Goal: Find contact information: Find contact information

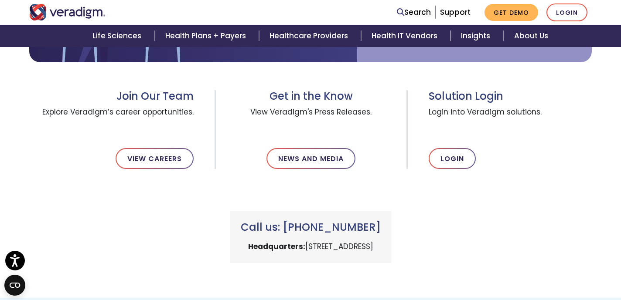
scroll to position [282, 0]
drag, startPoint x: 431, startPoint y: 245, endPoint x: 251, endPoint y: 248, distance: 180.1
click at [250, 247] on div "Call us: [PHONE_NUMBER] Headquarters: [STREET_ADDRESS]" at bounding box center [310, 237] width 161 height 52
copy p "[STREET_ADDRESS]"
drag, startPoint x: 384, startPoint y: 223, endPoint x: 289, endPoint y: 223, distance: 95.0
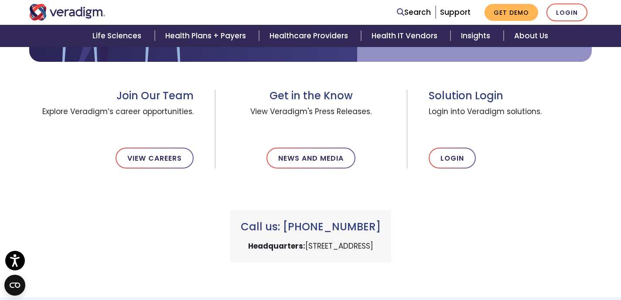
click at [289, 223] on h3 "Call us: [PHONE_NUMBER]" at bounding box center [311, 227] width 140 height 13
click at [299, 228] on h3 "Call us: [PHONE_NUMBER]" at bounding box center [311, 227] width 140 height 13
drag, startPoint x: 299, startPoint y: 228, endPoint x: 331, endPoint y: 228, distance: 32.3
click at [331, 228] on h3 "Call us: [PHONE_NUMBER]" at bounding box center [311, 227] width 140 height 13
click at [381, 226] on h3 "Call us: [PHONE_NUMBER]" at bounding box center [311, 227] width 140 height 13
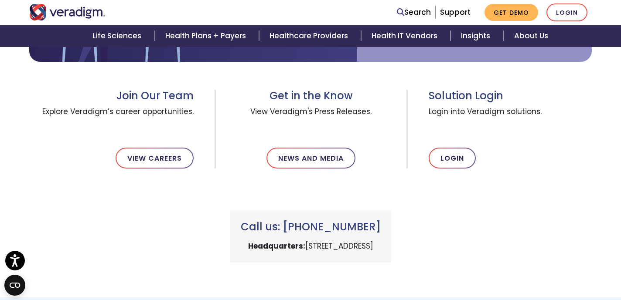
drag, startPoint x: 381, startPoint y: 226, endPoint x: 297, endPoint y: 227, distance: 83.7
click at [297, 227] on h3 "Call us: [PHONE_NUMBER]" at bounding box center [311, 227] width 140 height 13
copy h3 "[PHONE_NUMBER]"
click at [168, 153] on link "View Careers" at bounding box center [155, 158] width 78 height 21
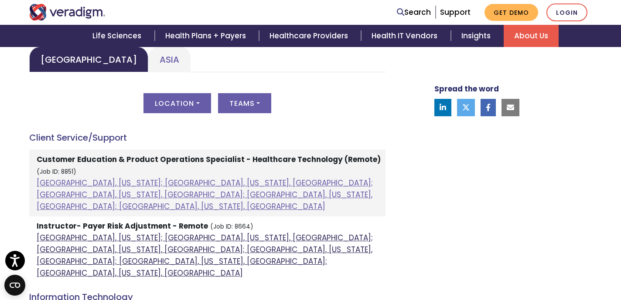
scroll to position [448, 0]
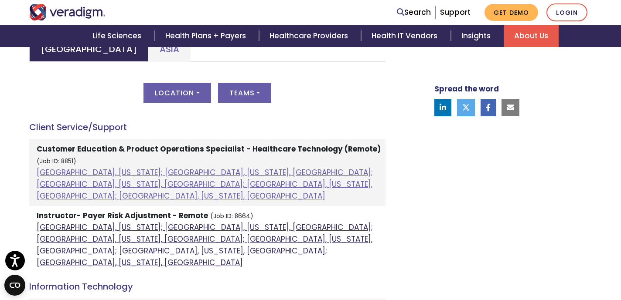
click at [156, 222] on link "Atlanta, Georgia; Chicago, Illinois, United States; Houston, Texas, United Stat…" at bounding box center [205, 245] width 336 height 46
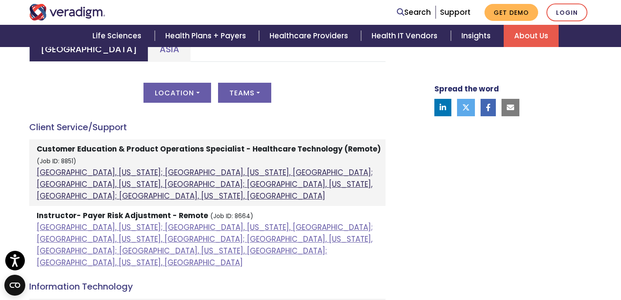
click at [164, 187] on link "Atlanta, Georgia; Orlando, Florida, United States; Phoenix, Arizona, United Sta…" at bounding box center [205, 184] width 336 height 34
